Goal: Information Seeking & Learning: Find specific fact

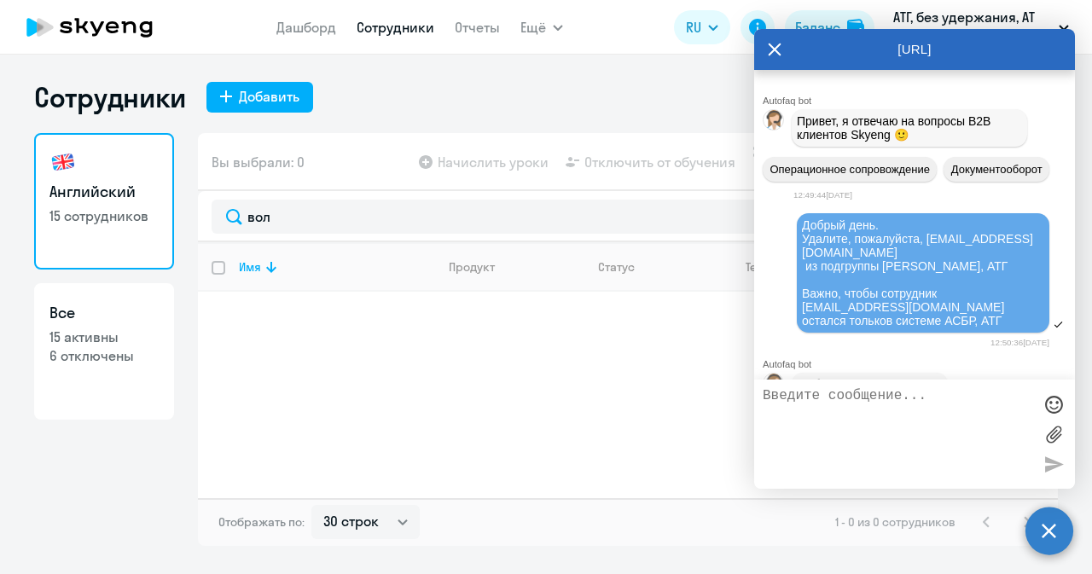
select select "30"
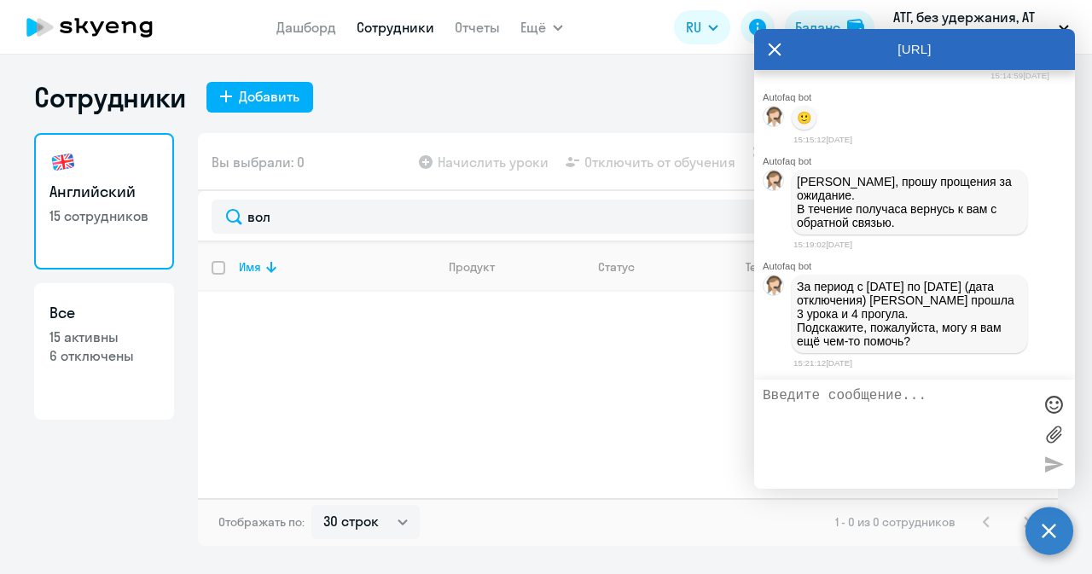
click at [882, 426] on textarea at bounding box center [898, 434] width 270 height 92
type textarea "Благодарю."
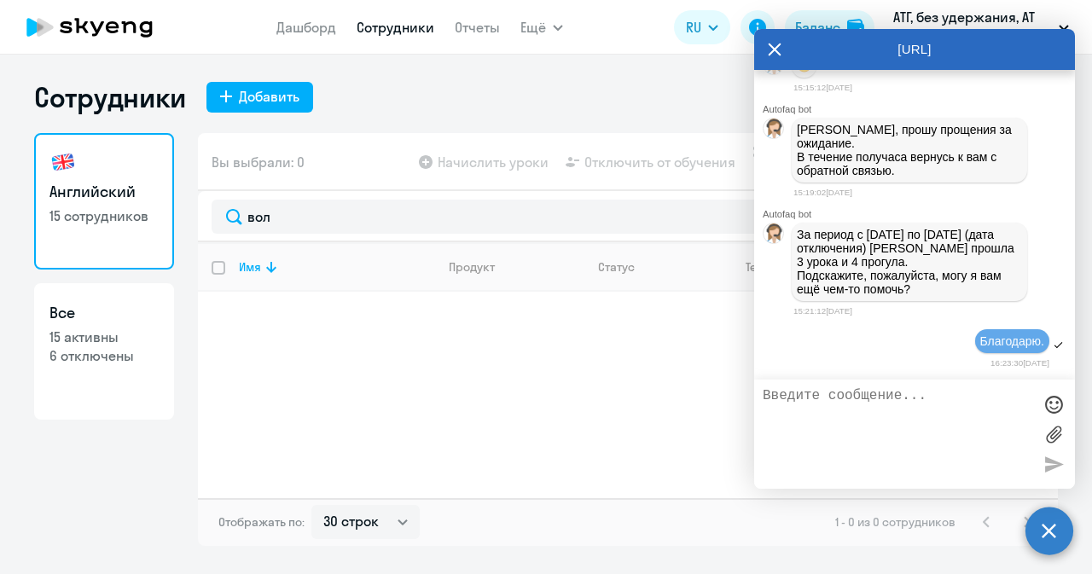
scroll to position [75481, 0]
drag, startPoint x: 799, startPoint y: 264, endPoint x: 903, endPoint y: 264, distance: 104.1
click at [903, 264] on p "За период с [DATE] по [DATE] (дата отключения) [PERSON_NAME] прошла 3 урока и 4…" at bounding box center [909, 262] width 225 height 68
copy p "3 урока и 4 прогула"
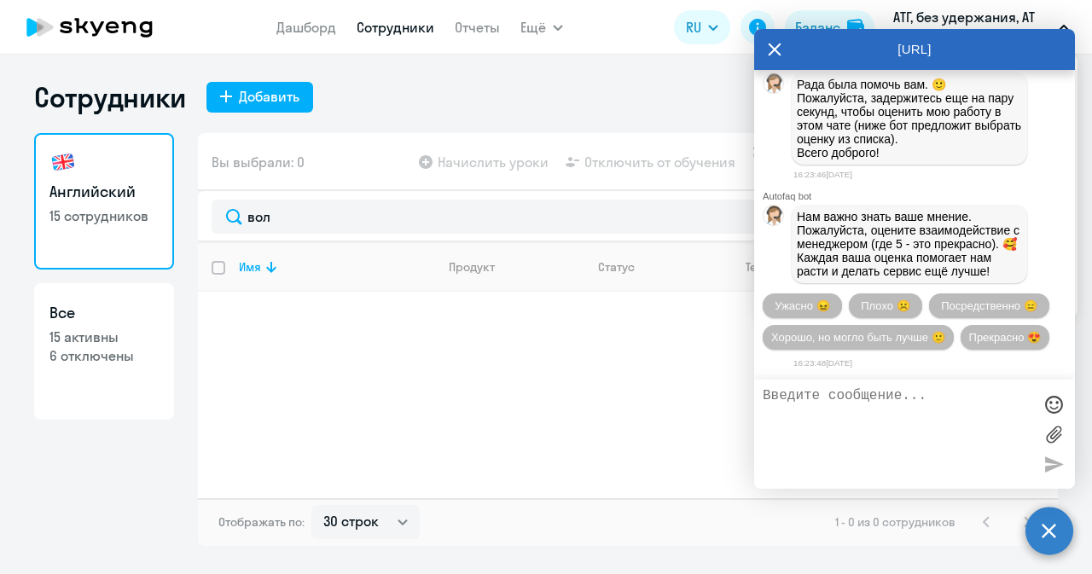
scroll to position [75445, 0]
drag, startPoint x: 858, startPoint y: 271, endPoint x: 912, endPoint y: 294, distance: 59.6
copy p "с [DATE] по [DATE] (дата отключения) [PERSON_NAME] прошла 3 урока и 4 прогула."
